Goal: Navigation & Orientation: Find specific page/section

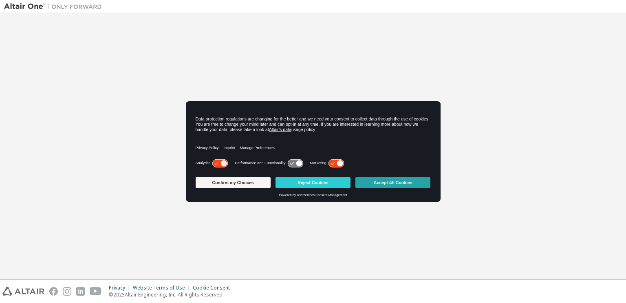
click at [377, 182] on button "Accept All Cookies" at bounding box center [393, 182] width 75 height 11
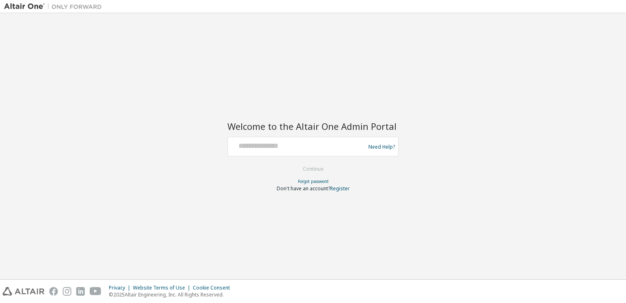
click at [322, 154] on div "Need Help?" at bounding box center [312, 147] width 171 height 20
click at [319, 152] on div at bounding box center [297, 146] width 133 height 15
click at [315, 136] on div at bounding box center [312, 136] width 171 height 1
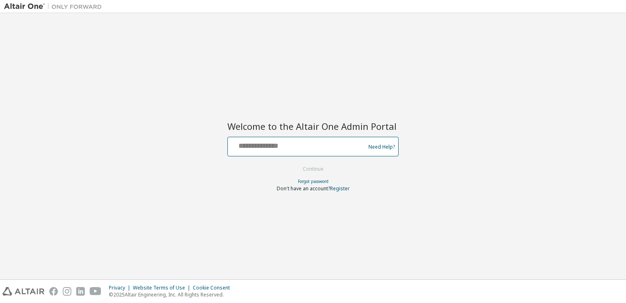
click at [312, 141] on input "text" at bounding box center [297, 145] width 133 height 12
type input "**********"
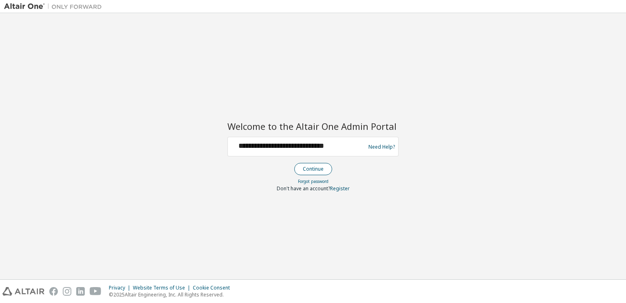
click at [311, 168] on button "Continue" at bounding box center [313, 169] width 38 height 12
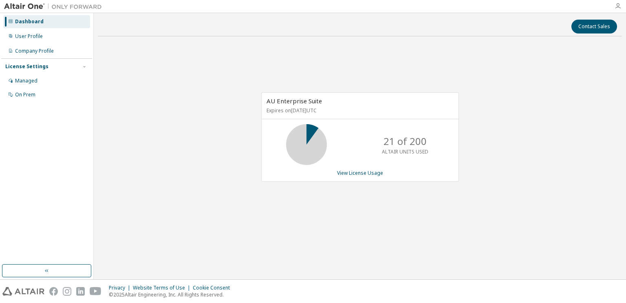
click at [616, 7] on icon "button" at bounding box center [618, 6] width 7 height 7
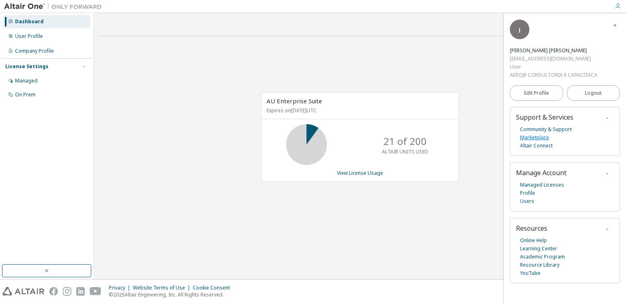
click at [541, 138] on link "Marketplace" at bounding box center [534, 137] width 29 height 8
